Goal: Task Accomplishment & Management: Use online tool/utility

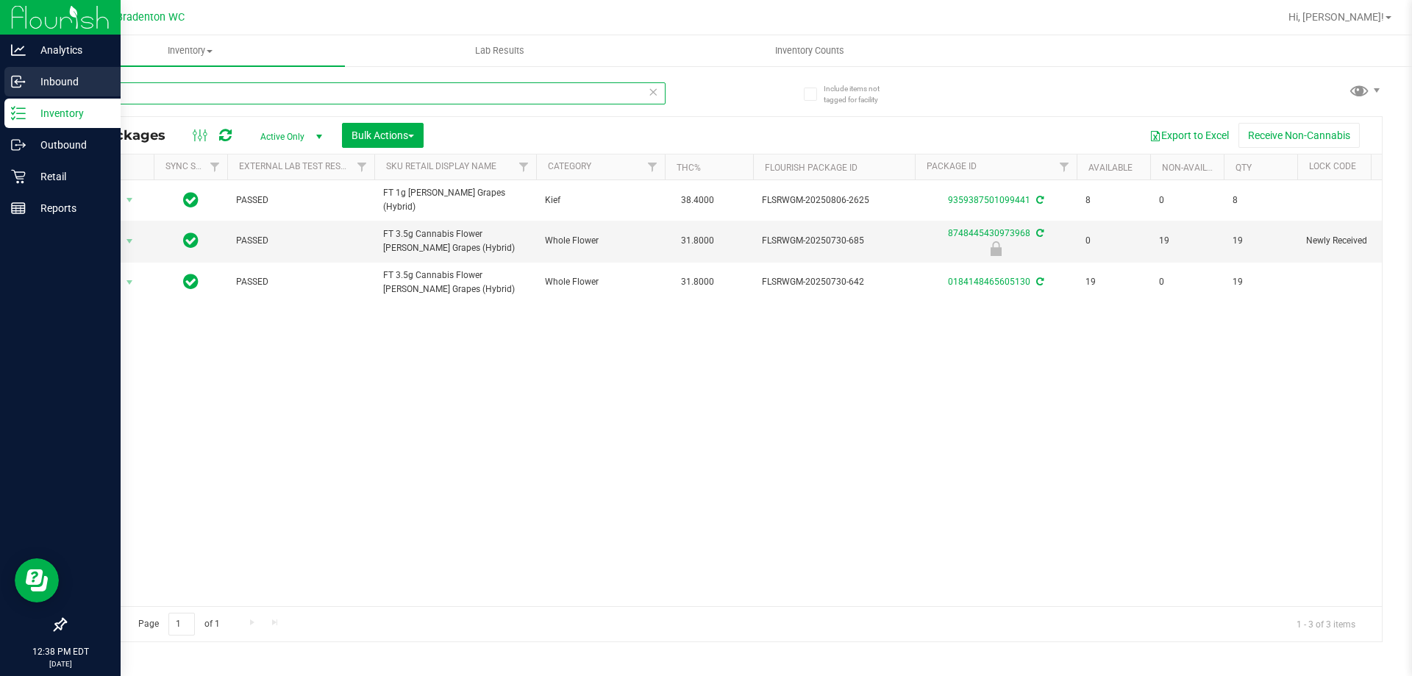
drag, startPoint x: 0, startPoint y: 0, endPoint x: 0, endPoint y: 85, distance: 85.3
click at [0, 91] on div "Analytics Inbound Inventory Outbound Retail Reports 12:38 PM EDT [DATE] 08/20 B…" at bounding box center [706, 338] width 1412 height 676
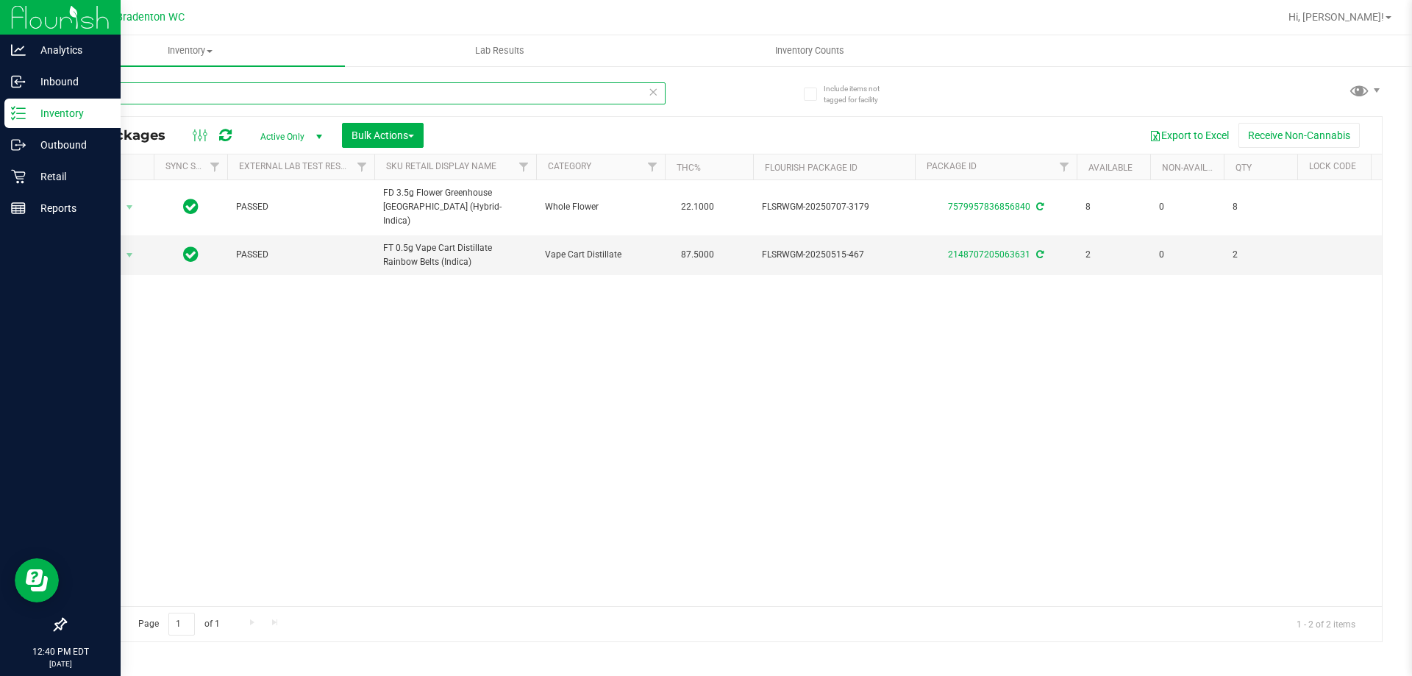
drag, startPoint x: 128, startPoint y: 96, endPoint x: 0, endPoint y: 5, distance: 157.1
click at [0, 49] on div "Analytics Inbound Inventory Outbound Retail Reports 12:40 PM EDT [DATE] 08/20 B…" at bounding box center [706, 338] width 1412 height 676
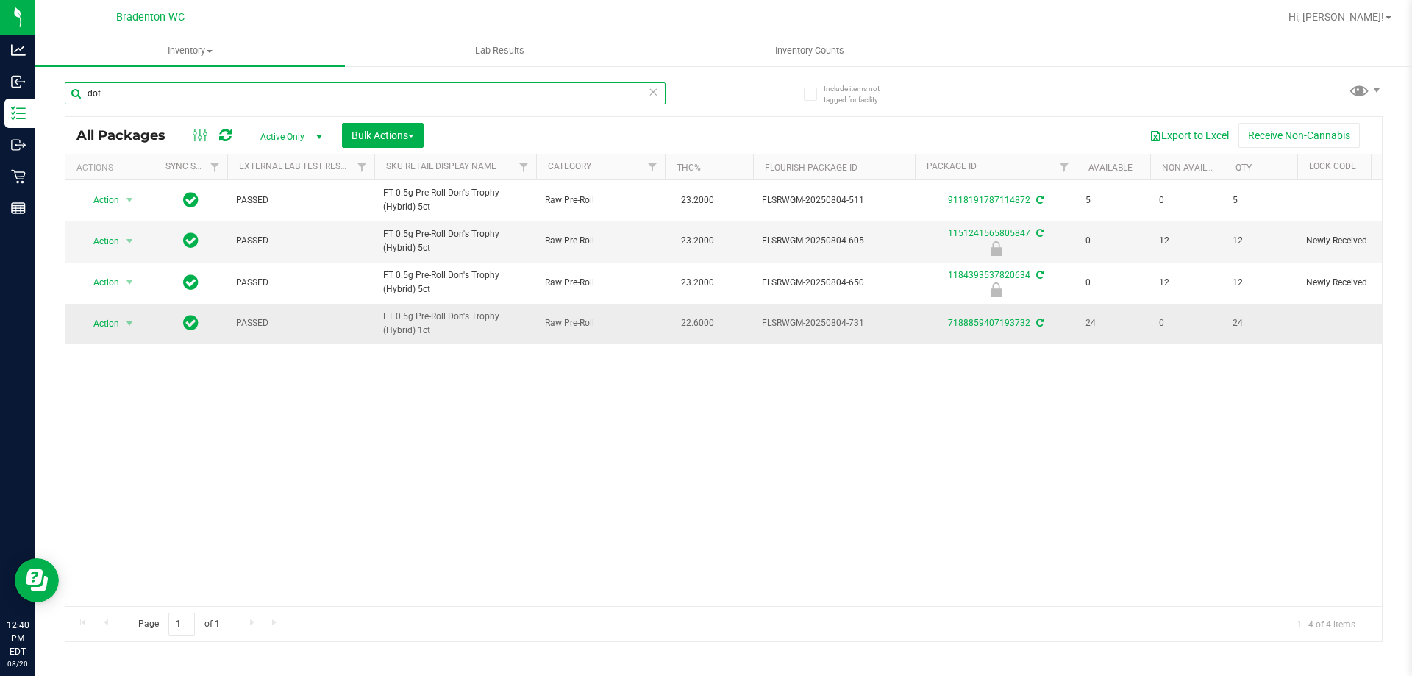
type input "dot"
click at [100, 323] on span "Action" at bounding box center [100, 323] width 40 height 21
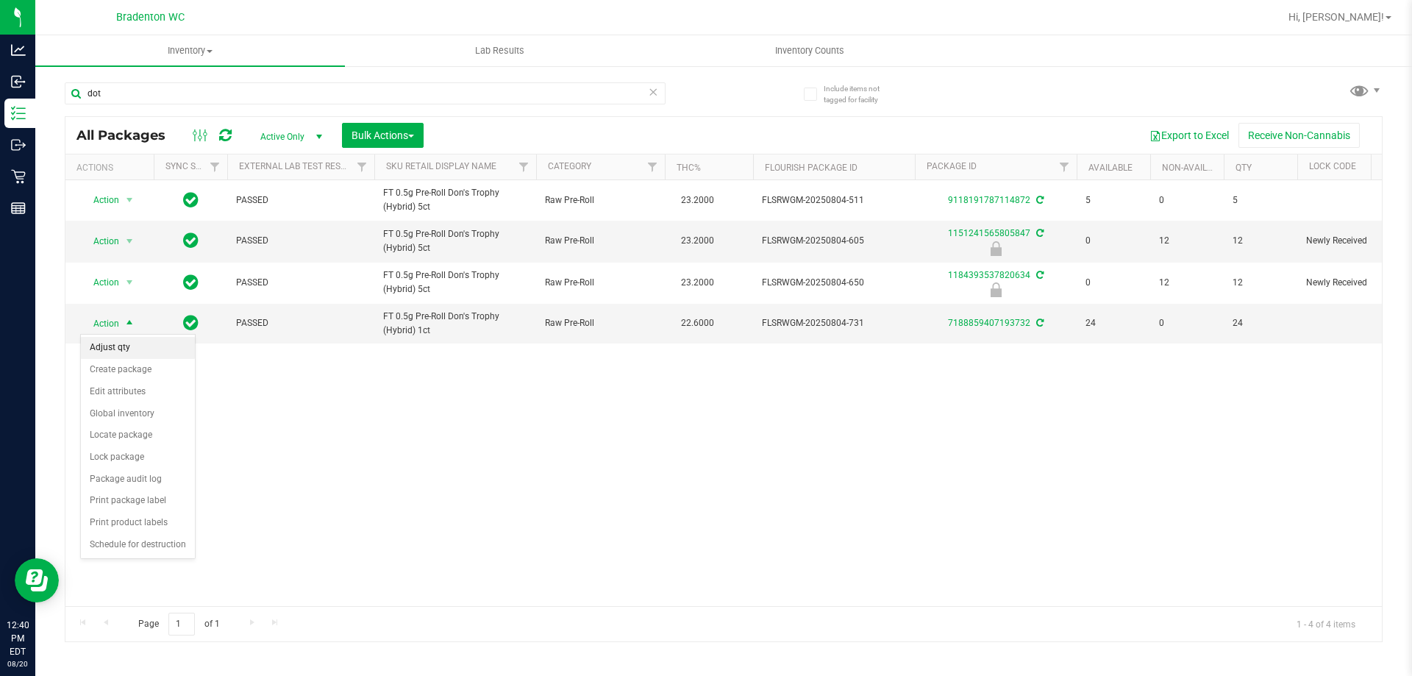
click at [114, 343] on li "Adjust qty" at bounding box center [138, 348] width 114 height 22
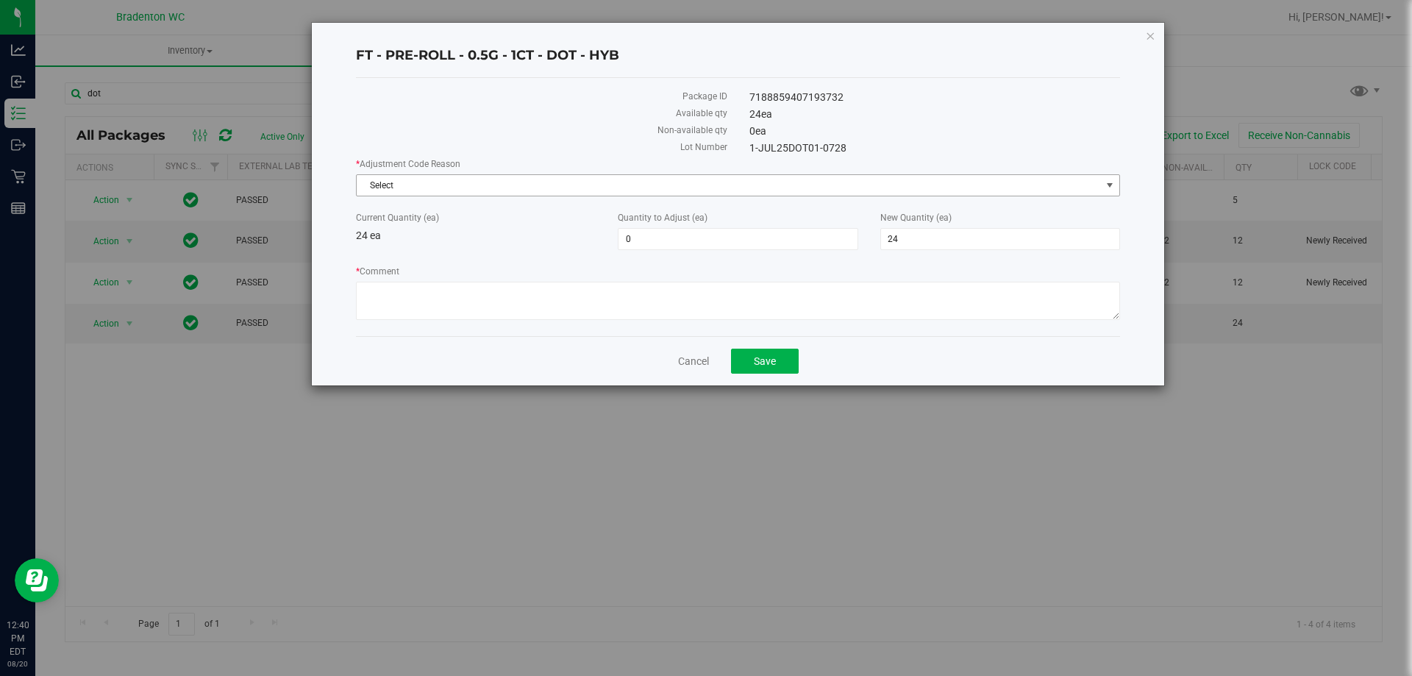
click at [473, 185] on span "Select" at bounding box center [729, 185] width 744 height 21
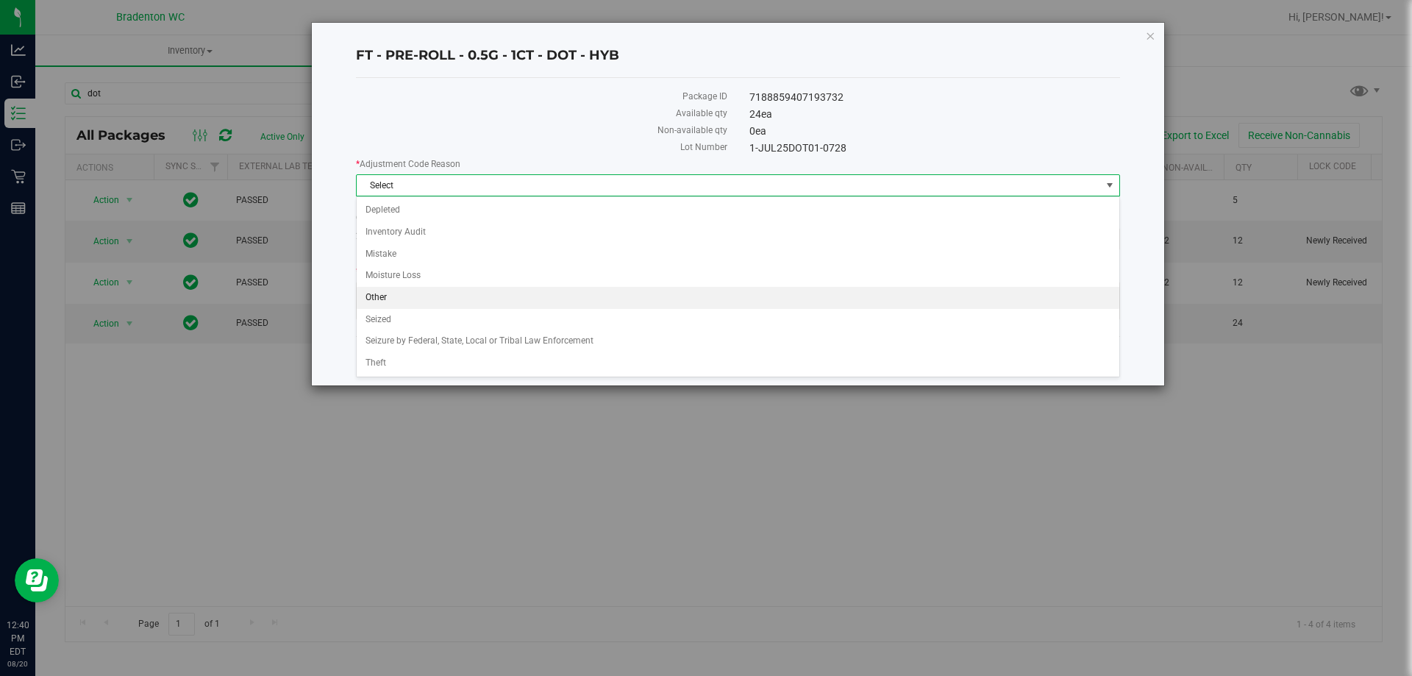
click at [402, 298] on li "Other" at bounding box center [738, 298] width 762 height 22
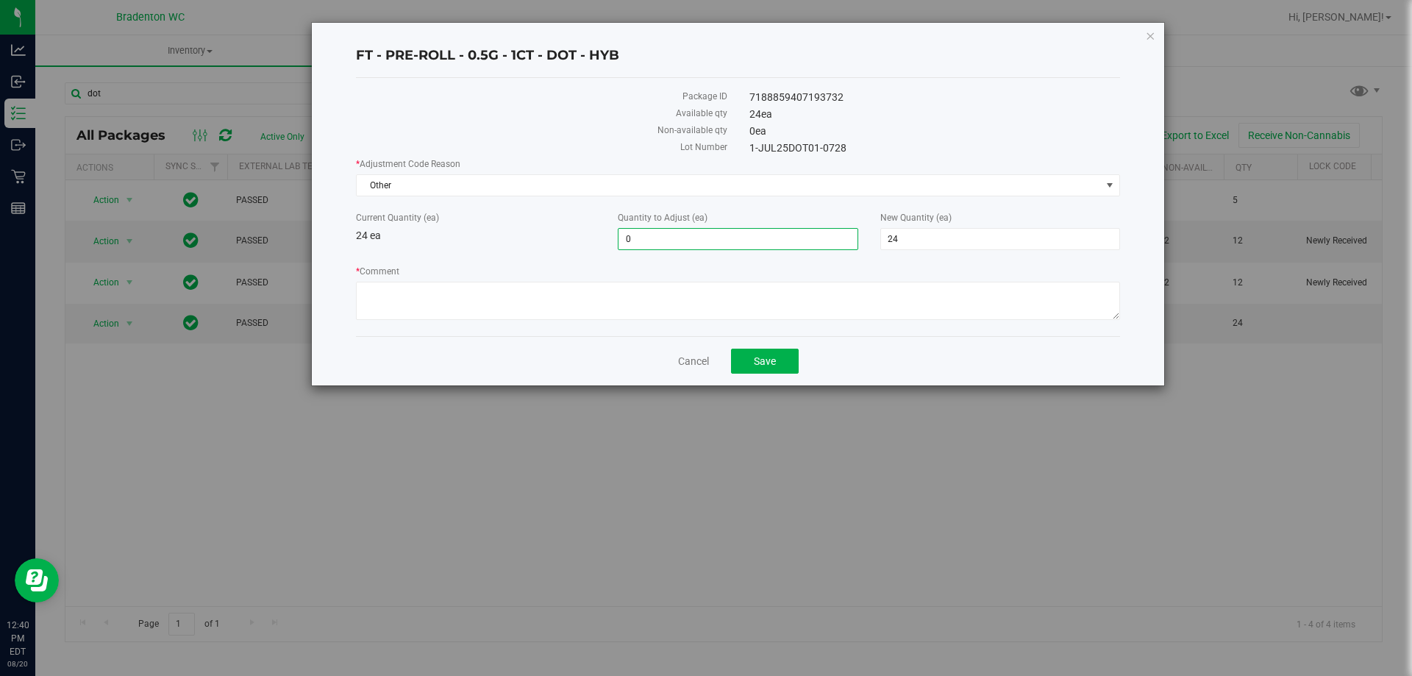
drag, startPoint x: 651, startPoint y: 239, endPoint x: 468, endPoint y: 234, distance: 183.1
click at [517, 249] on div "Current Quantity (ea) 24 ea Quantity to Adjust (ea) 0 0 New Quantity (ea) 24 24" at bounding box center [738, 230] width 786 height 39
type input "-1"
type input "23"
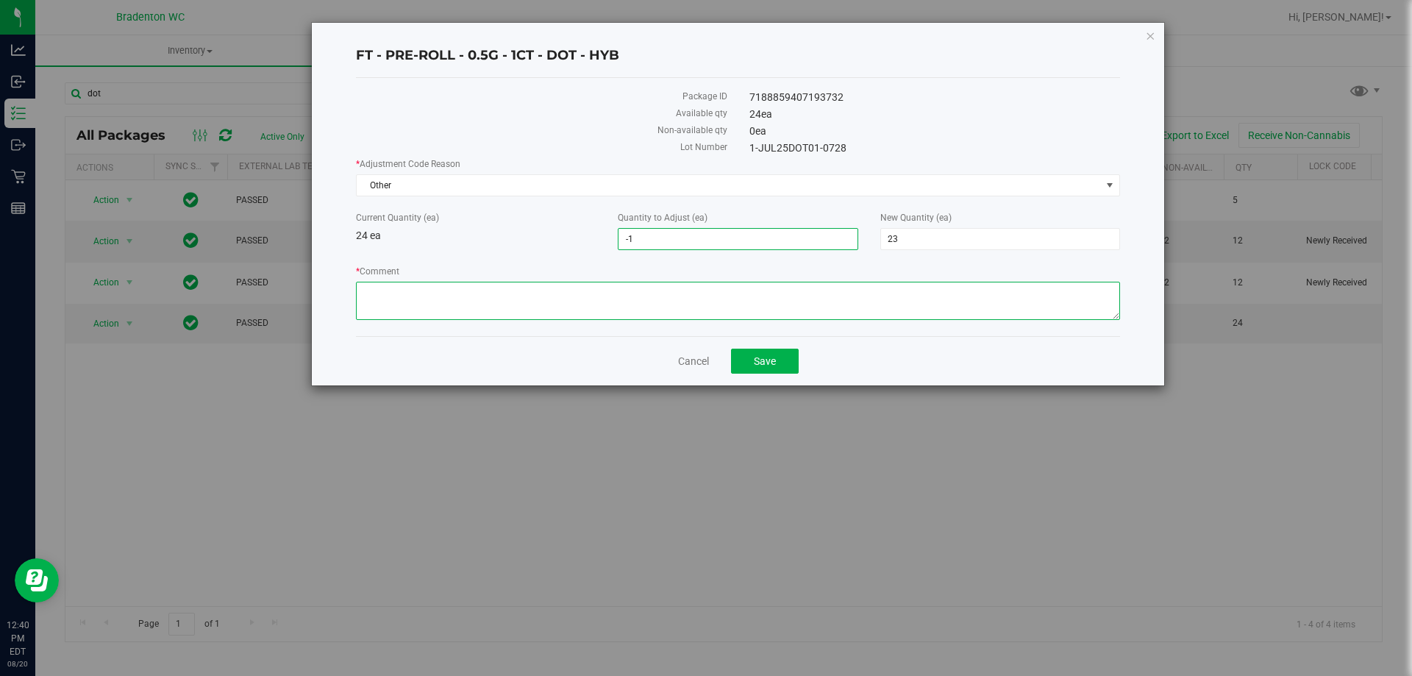
click at [536, 312] on textarea "* Comment" at bounding box center [738, 301] width 764 height 38
type textarea "short roll"
click at [769, 367] on button "Save" at bounding box center [765, 360] width 68 height 25
